Goal: Information Seeking & Learning: Learn about a topic

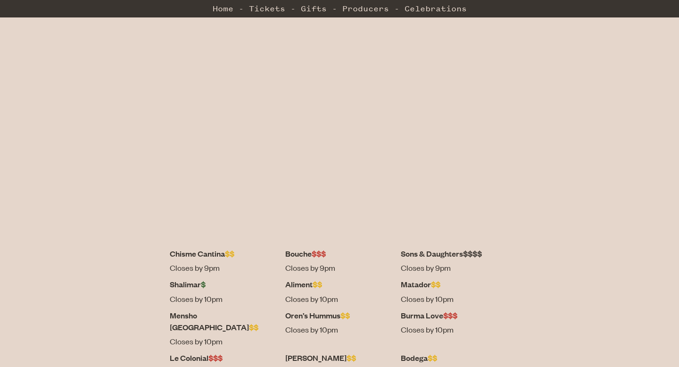
scroll to position [209, 0]
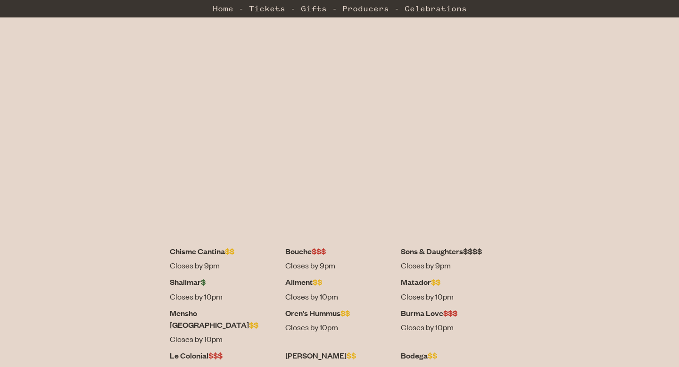
click at [238, 245] on div at bounding box center [339, 121] width 679 height 248
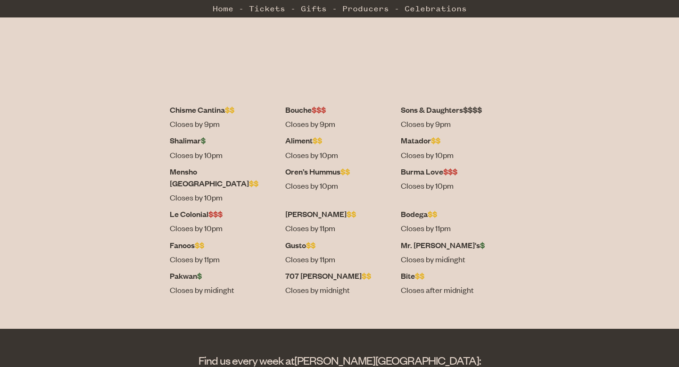
scroll to position [351, 0]
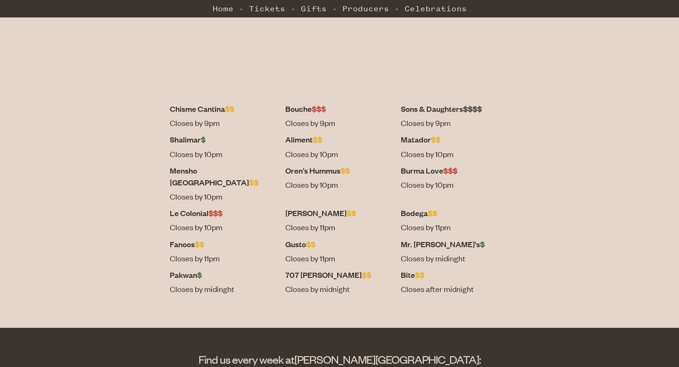
click at [192, 219] on dt "Le Colonial $$$" at bounding box center [224, 213] width 108 height 12
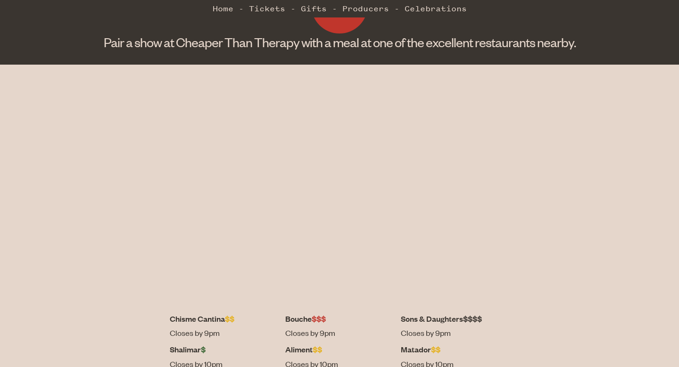
scroll to position [140, 0]
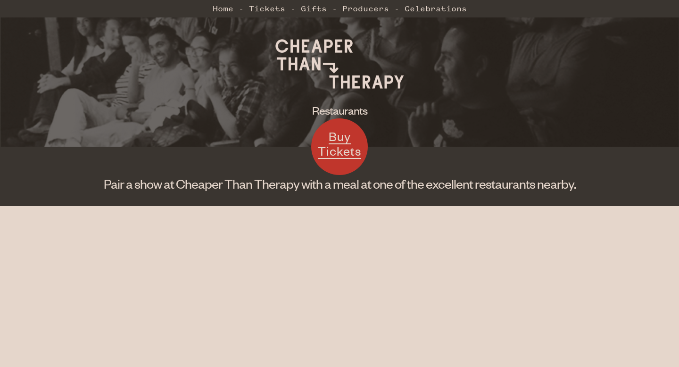
click at [334, 118] on h2 "Restaurants" at bounding box center [339, 110] width 679 height 16
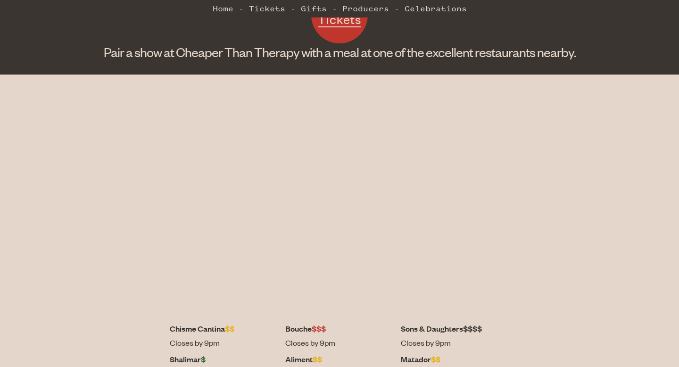
scroll to position [128, 0]
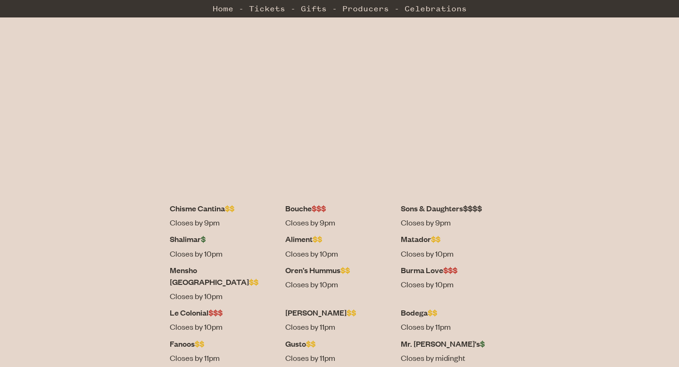
scroll to position [254, 0]
